Goal: Find specific page/section

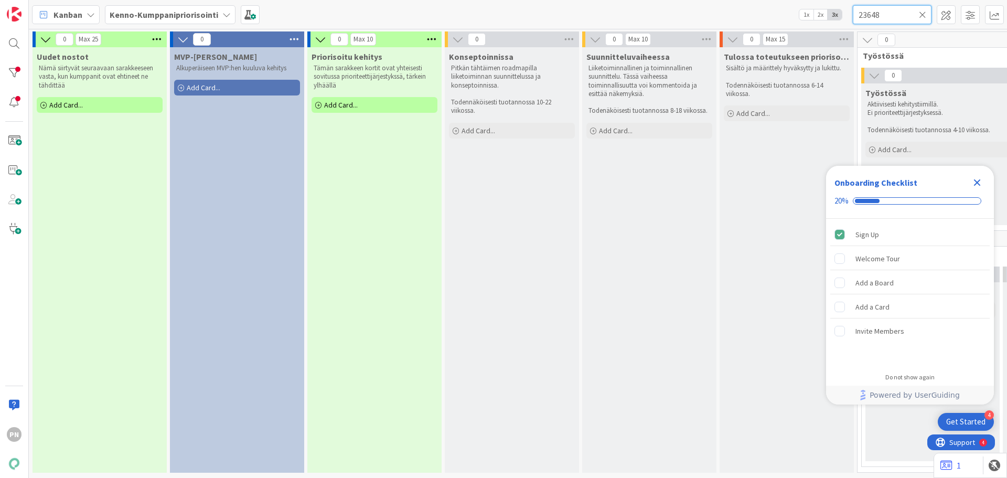
click at [890, 17] on input "23648" at bounding box center [892, 14] width 79 height 19
drag, startPoint x: 889, startPoint y: 15, endPoint x: 843, endPoint y: 15, distance: 46.2
click at [837, 13] on div "[PERSON_NAME]-Kumppanipriorisointi 1x 2x 3x 23648" at bounding box center [518, 14] width 978 height 29
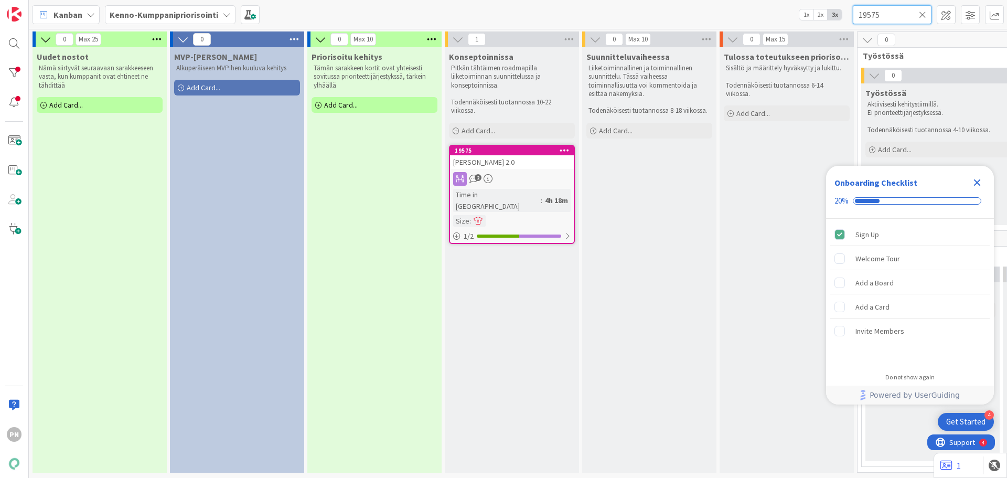
type input "19575"
click at [468, 158] on span "[PERSON_NAME] 2.0" at bounding box center [483, 161] width 61 height 9
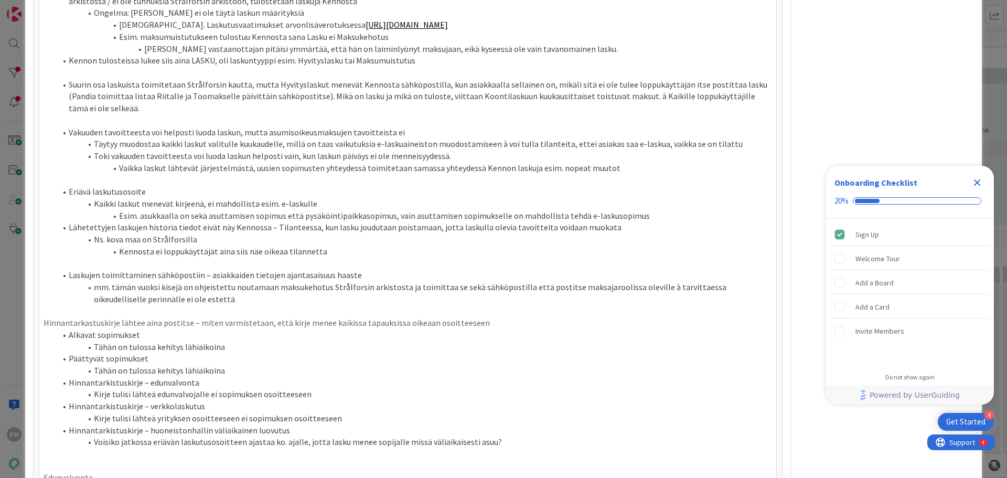
scroll to position [593, 0]
